Goal: Information Seeking & Learning: Learn about a topic

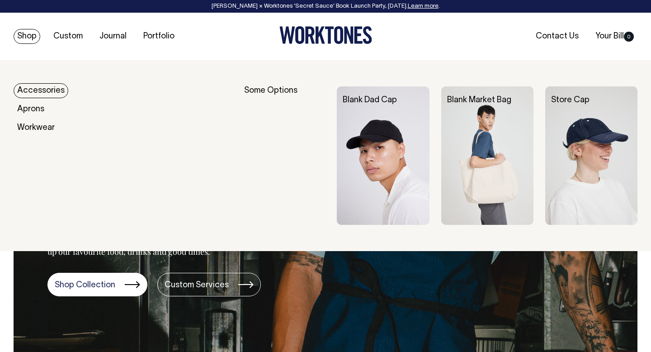
click at [33, 92] on link "Accessories" at bounding box center [41, 90] width 55 height 15
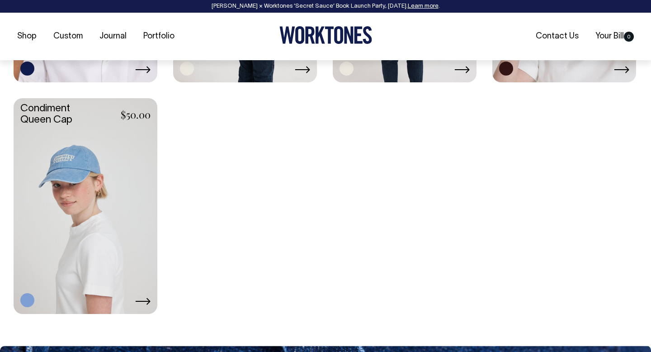
scroll to position [1047, 0]
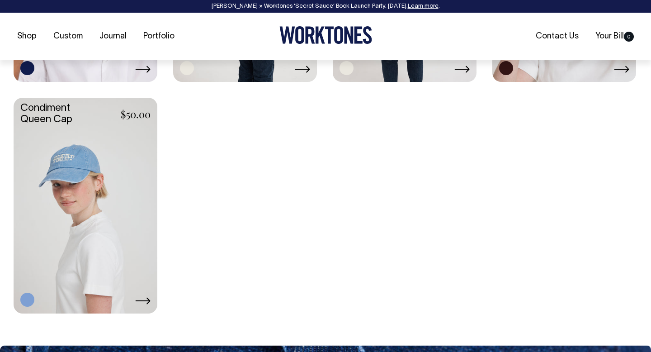
click at [80, 165] on link at bounding box center [86, 205] width 144 height 214
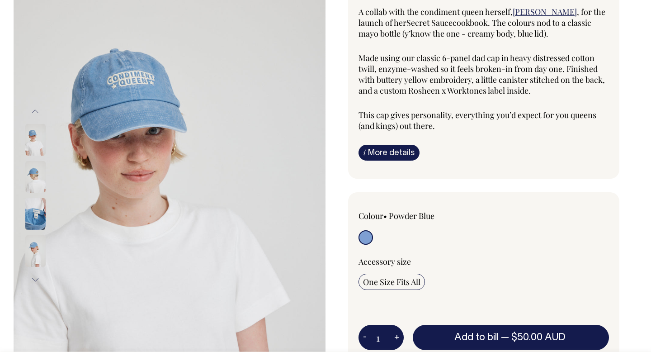
scroll to position [99, 0]
click at [37, 213] on img at bounding box center [35, 214] width 20 height 32
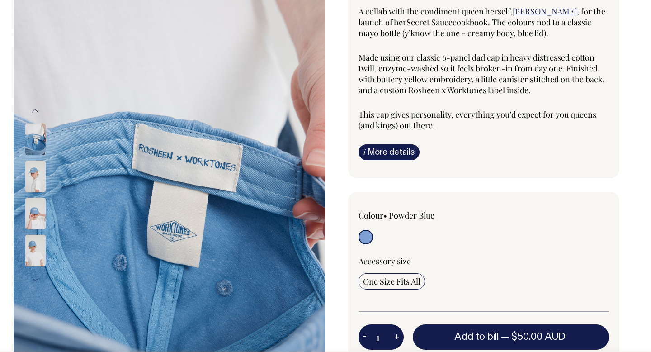
click at [37, 247] on img at bounding box center [35, 251] width 20 height 32
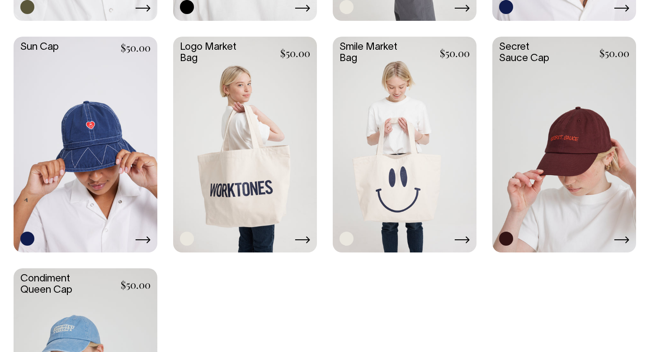
click at [579, 98] on link at bounding box center [565, 144] width 144 height 214
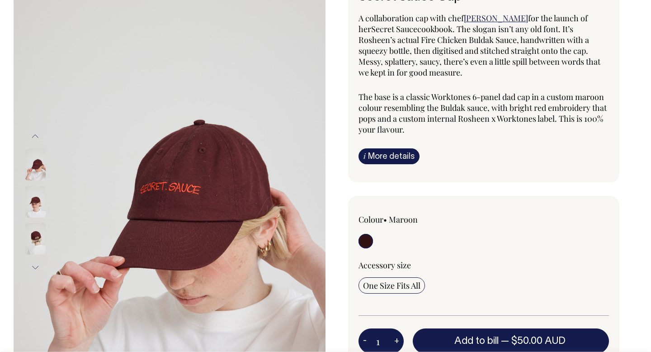
scroll to position [93, 0]
click at [33, 195] on img at bounding box center [35, 201] width 20 height 32
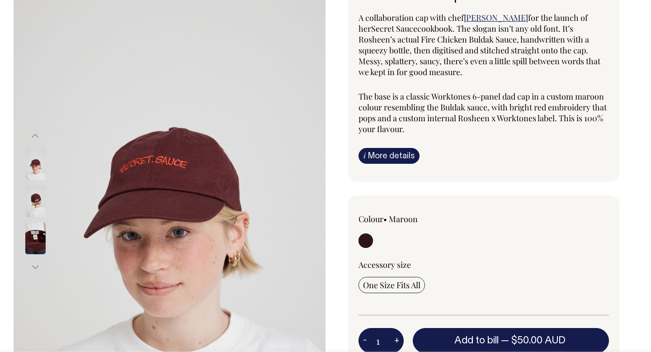
click at [35, 199] on img at bounding box center [35, 201] width 20 height 32
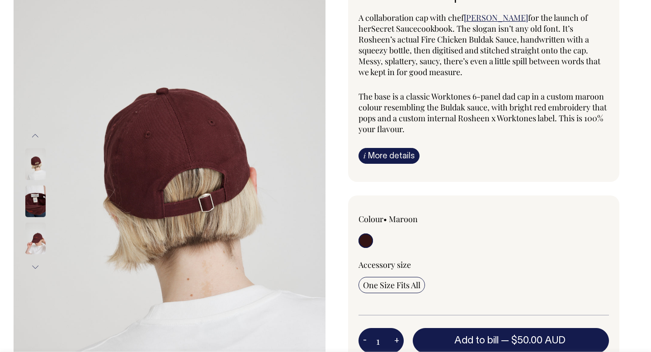
click at [38, 215] on img at bounding box center [35, 201] width 20 height 32
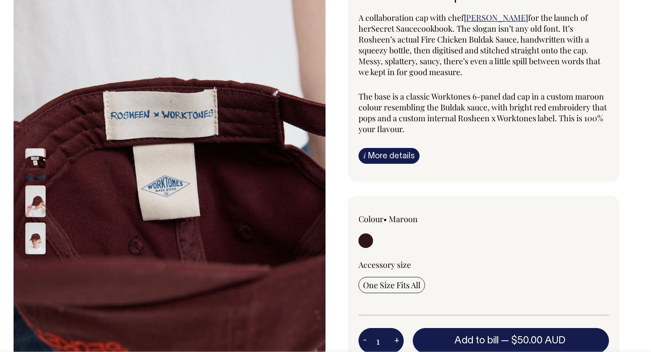
click at [38, 209] on img at bounding box center [35, 201] width 20 height 32
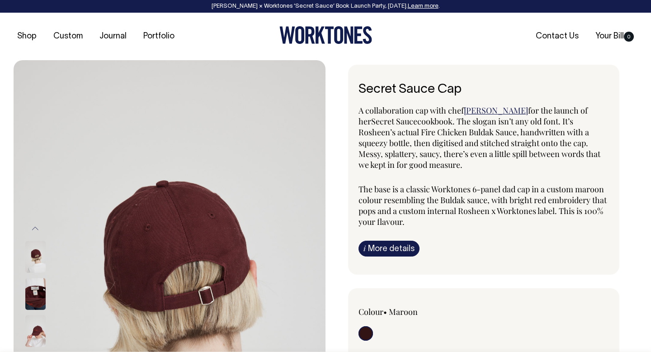
scroll to position [0, 0]
click at [481, 113] on span "Rosheen Kaul" at bounding box center [496, 110] width 64 height 11
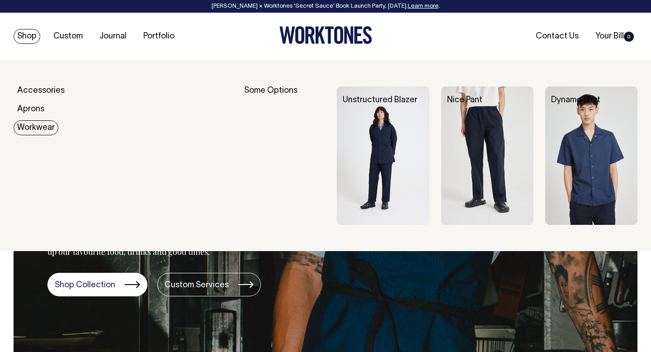
click at [42, 125] on link "Workwear" at bounding box center [36, 127] width 45 height 15
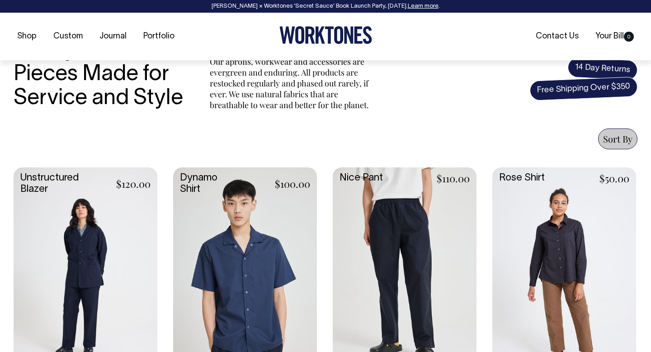
click at [130, 212] on link at bounding box center [86, 274] width 144 height 214
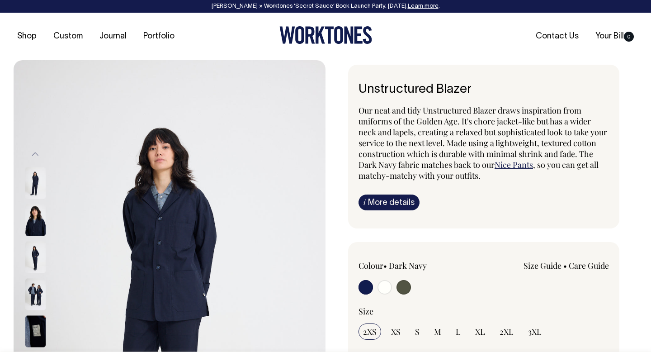
click at [326, 37] on icon at bounding box center [326, 35] width 93 height 18
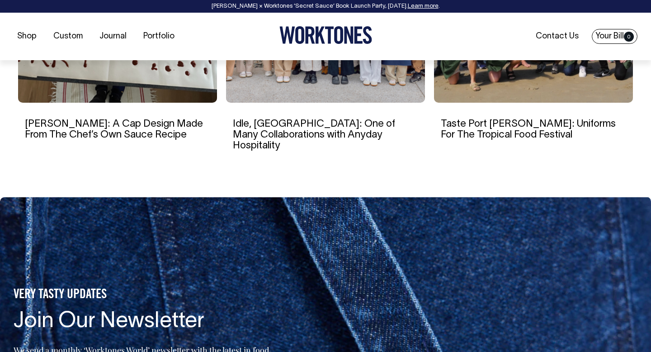
scroll to position [1682, 0]
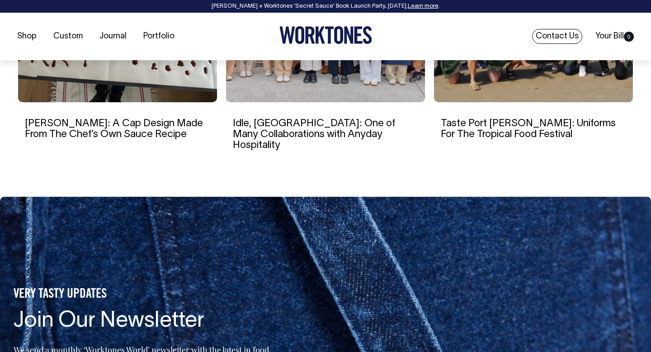
click at [563, 35] on link "Contact Us" at bounding box center [557, 36] width 50 height 15
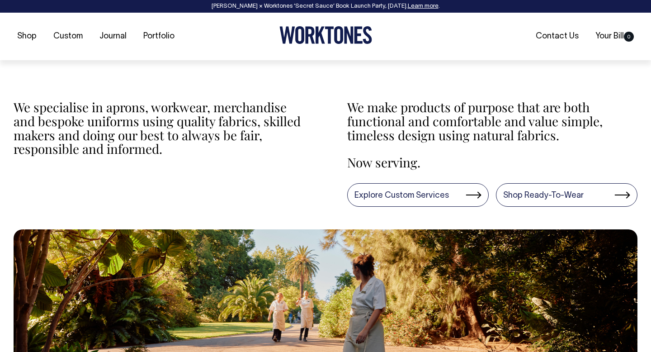
scroll to position [313, 0]
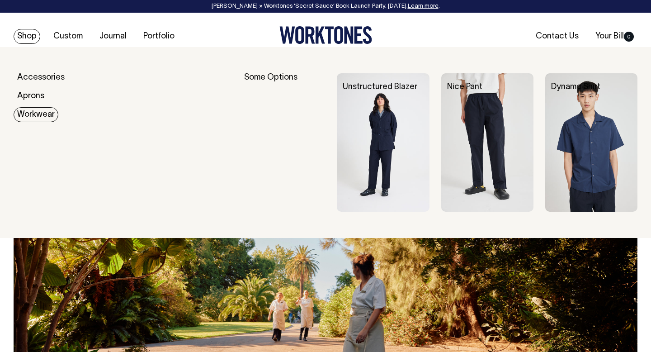
click at [32, 111] on link "Workwear" at bounding box center [36, 114] width 45 height 15
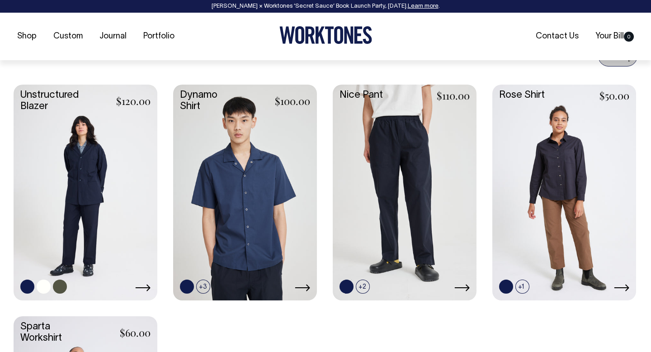
click at [86, 194] on link at bounding box center [86, 192] width 144 height 214
